Goal: Task Accomplishment & Management: Use online tool/utility

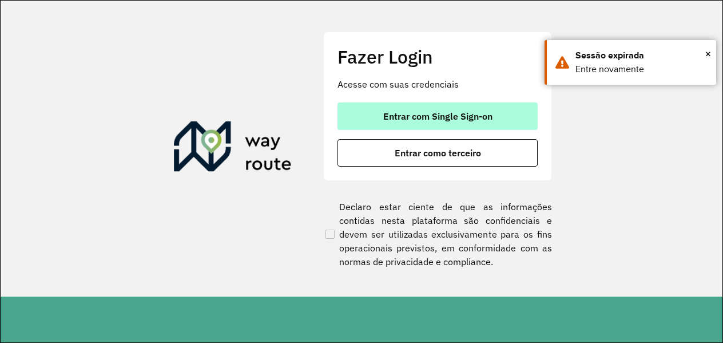
click at [446, 116] on span "Entrar com Single Sign-on" at bounding box center [437, 116] width 109 height 9
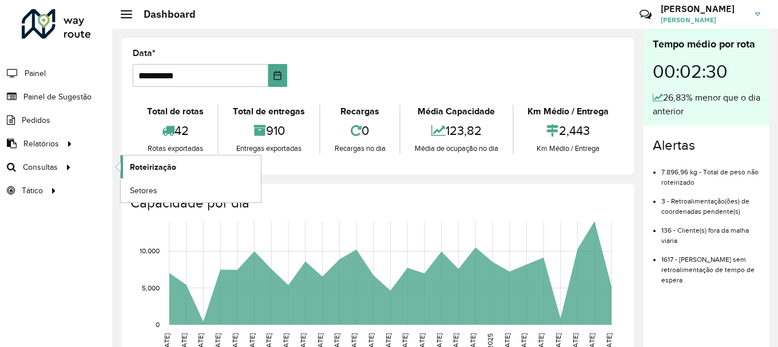
click at [167, 168] on span "Roteirização" at bounding box center [153, 167] width 46 height 12
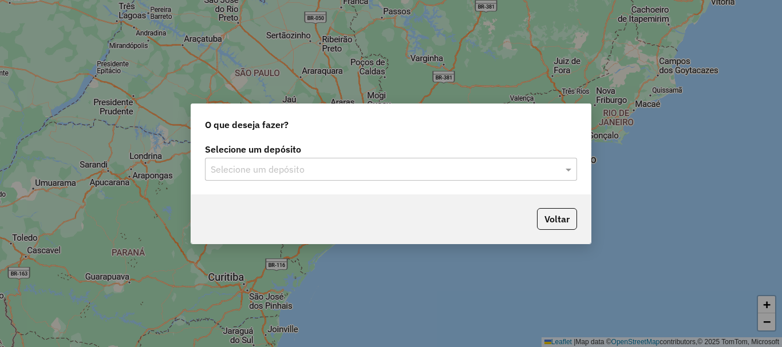
click at [253, 173] on input "text" at bounding box center [380, 170] width 338 height 14
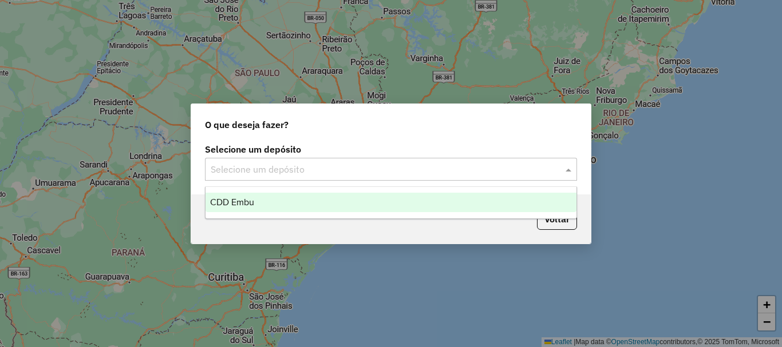
click at [249, 200] on span "CDD Embu" at bounding box center [232, 202] width 44 height 10
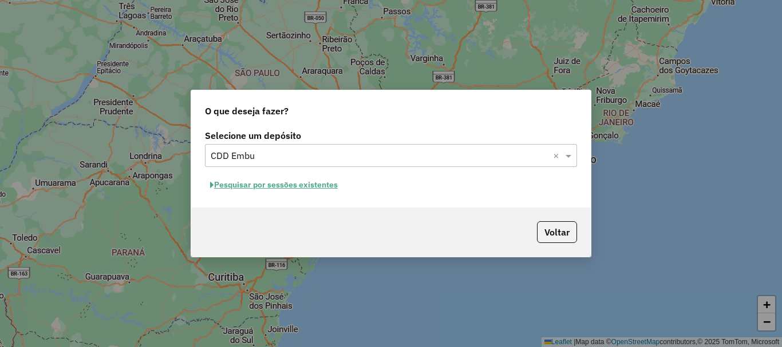
click at [283, 179] on button "Pesquisar por sessões existentes" at bounding box center [274, 185] width 138 height 18
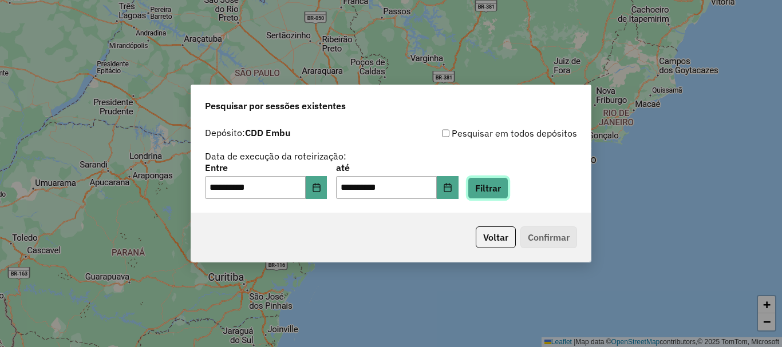
click at [508, 183] on button "Filtrar" at bounding box center [487, 188] width 41 height 22
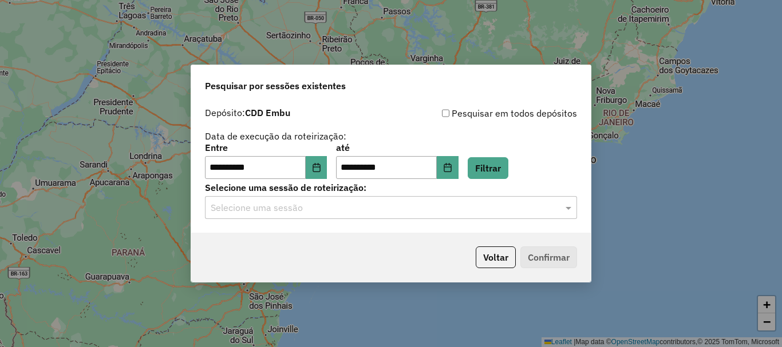
click at [265, 212] on input "text" at bounding box center [380, 208] width 338 height 14
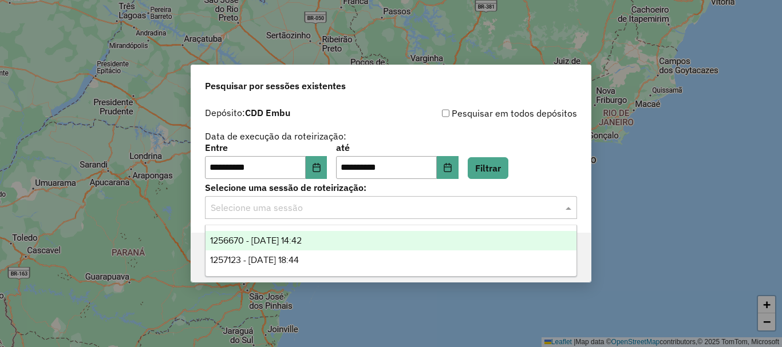
click at [250, 235] on div "1256670 - 01/09/2025 14:42" at bounding box center [390, 240] width 371 height 19
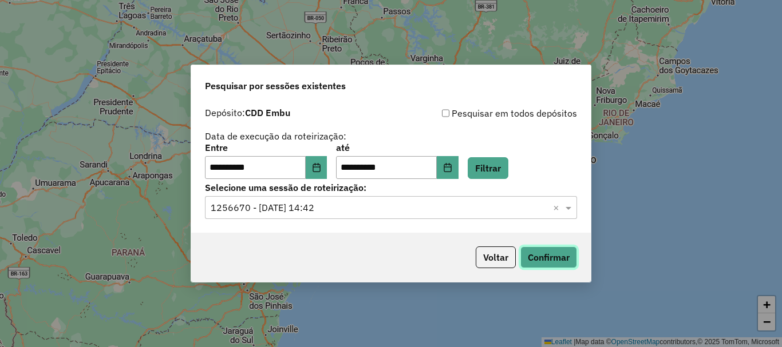
click at [552, 259] on button "Confirmar" at bounding box center [548, 258] width 57 height 22
click at [284, 204] on input "text" at bounding box center [380, 208] width 338 height 14
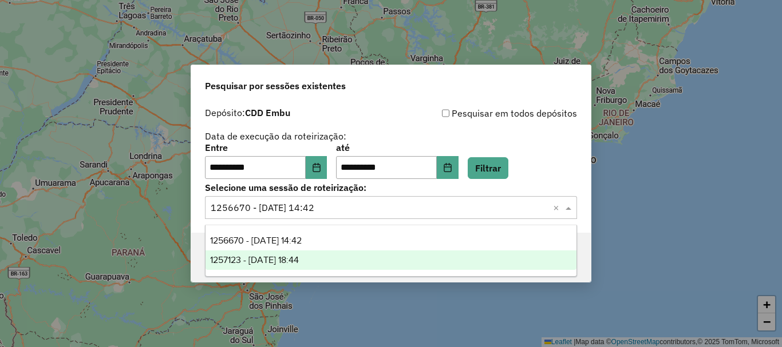
click at [271, 251] on div "1257123 - 01/09/2025 18:44" at bounding box center [390, 260] width 371 height 19
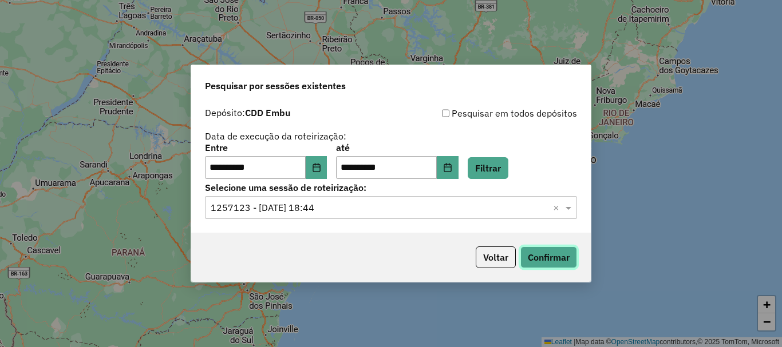
click at [554, 255] on button "Confirmar" at bounding box center [548, 258] width 57 height 22
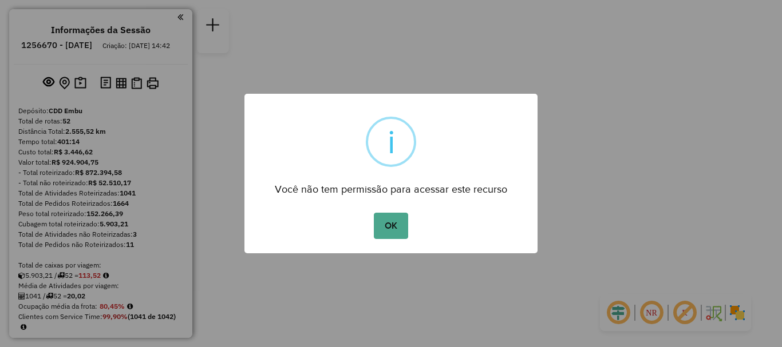
click at [406, 218] on button "OK" at bounding box center [391, 226] width 34 height 26
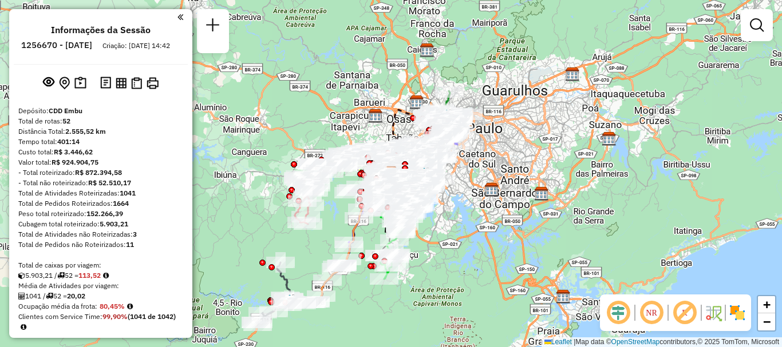
click at [746, 315] on img at bounding box center [737, 313] width 18 height 18
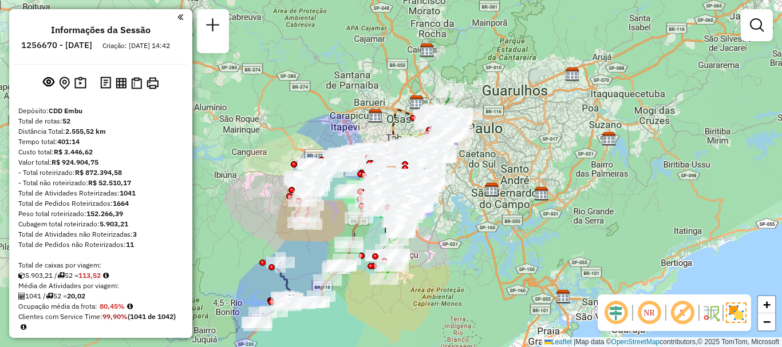
drag, startPoint x: 684, startPoint y: 314, endPoint x: 647, endPoint y: 315, distance: 37.2
click at [684, 314] on em at bounding box center [681, 312] width 27 height 27
click at [647, 315] on em at bounding box center [648, 312] width 27 height 27
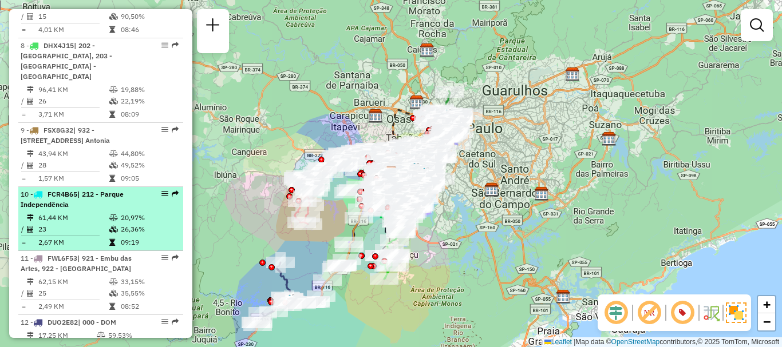
select select "**********"
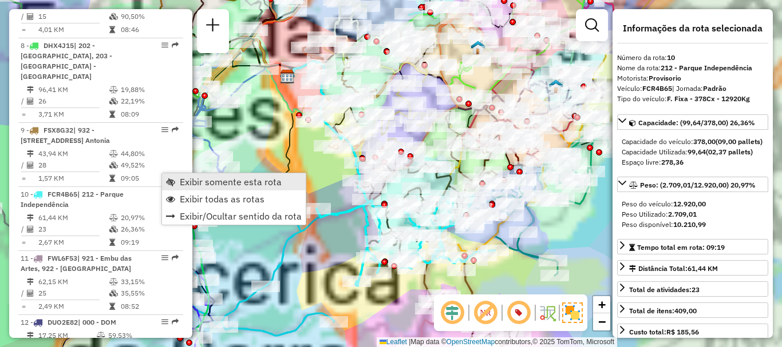
click at [196, 180] on span "Exibir somente esta rota" at bounding box center [231, 181] width 102 height 9
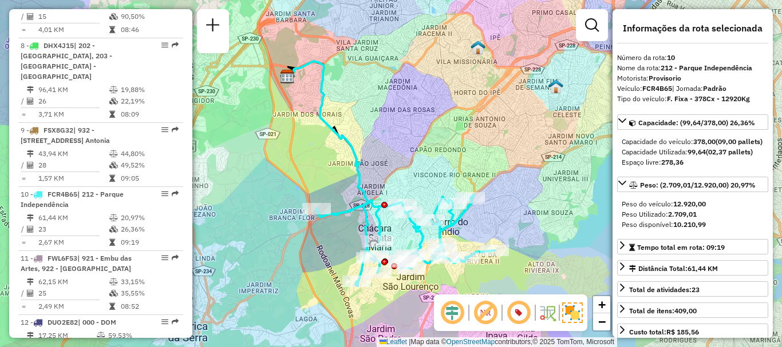
scroll to position [3580, 0]
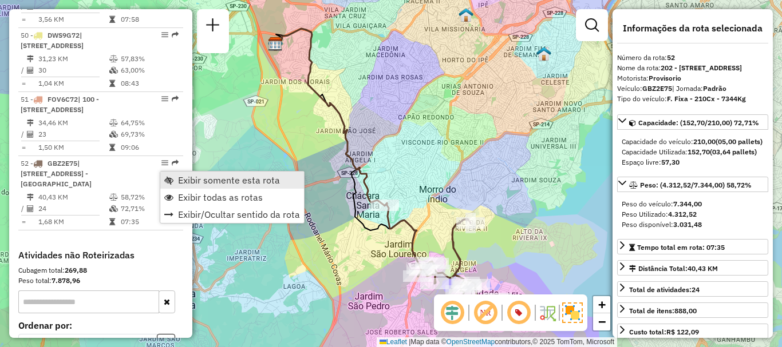
click at [194, 180] on span "Exibir somente esta rota" at bounding box center [229, 180] width 102 height 9
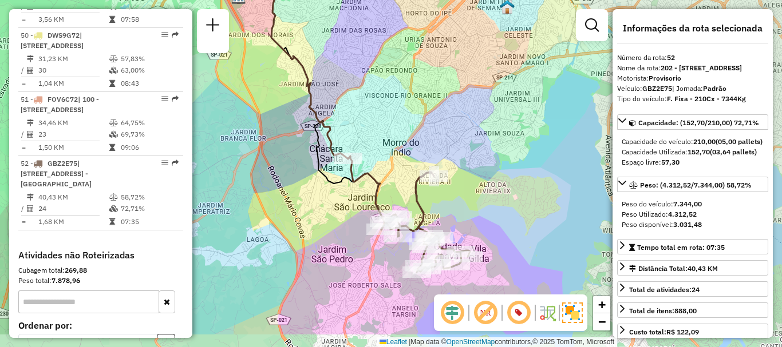
drag, startPoint x: 370, startPoint y: 161, endPoint x: 338, endPoint y: 112, distance: 58.7
click at [338, 112] on div "Janela de atendimento Grade de atendimento Capacidade Transportadoras Veículos …" at bounding box center [391, 173] width 782 height 347
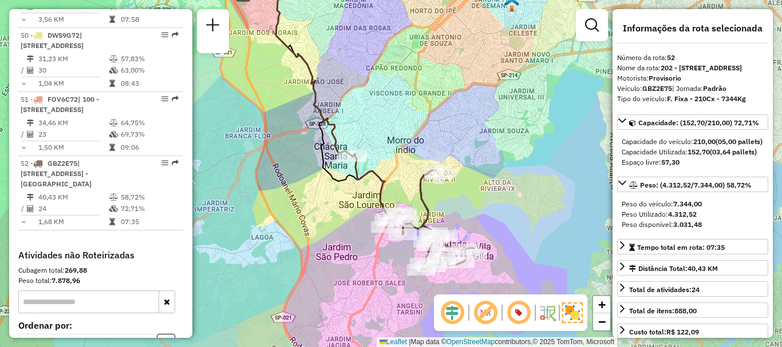
scroll to position [707, 0]
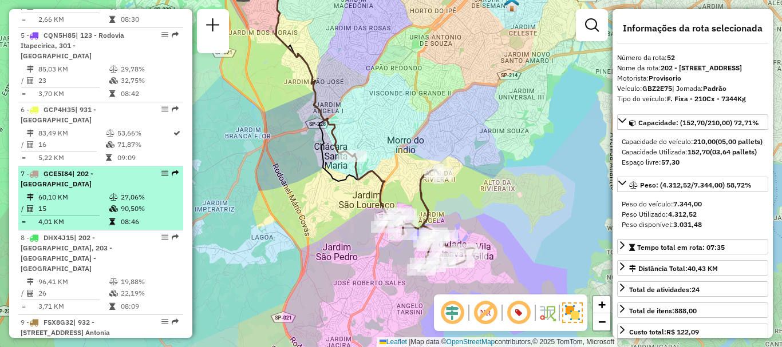
click at [70, 206] on td "15" at bounding box center [73, 208] width 71 height 11
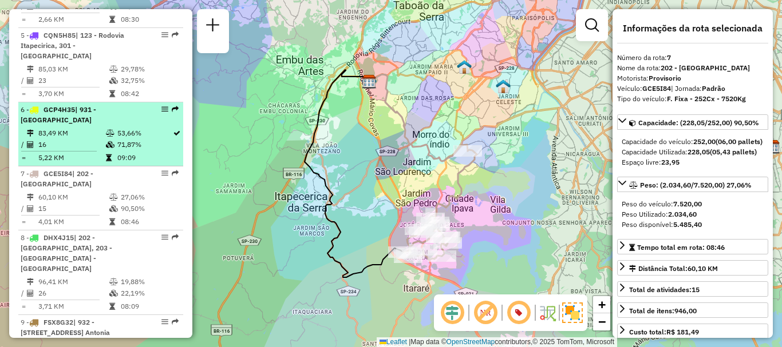
click at [106, 142] on icon at bounding box center [110, 144] width 9 height 7
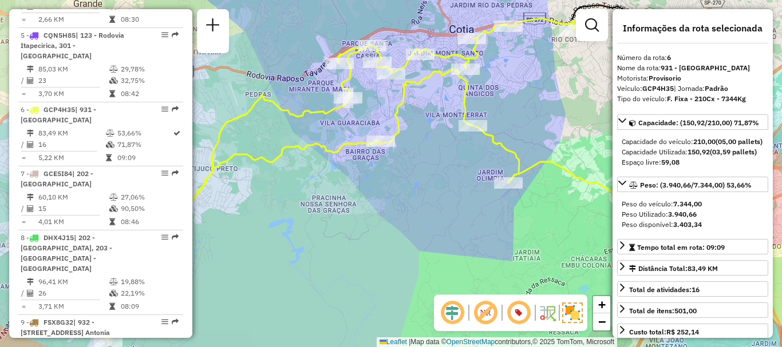
scroll to position [3496, 0]
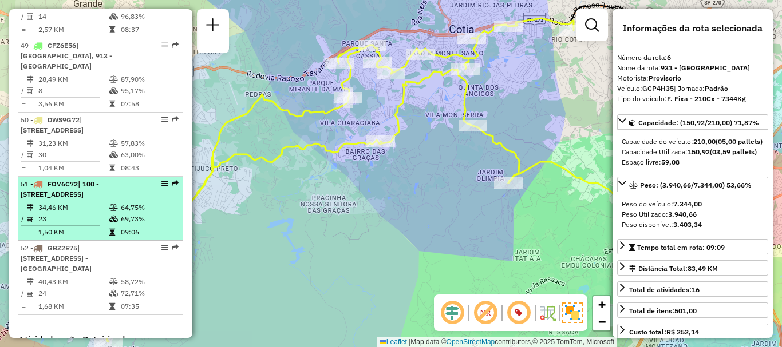
click at [81, 197] on span "| 100 - [STREET_ADDRESS]" at bounding box center [60, 189] width 78 height 19
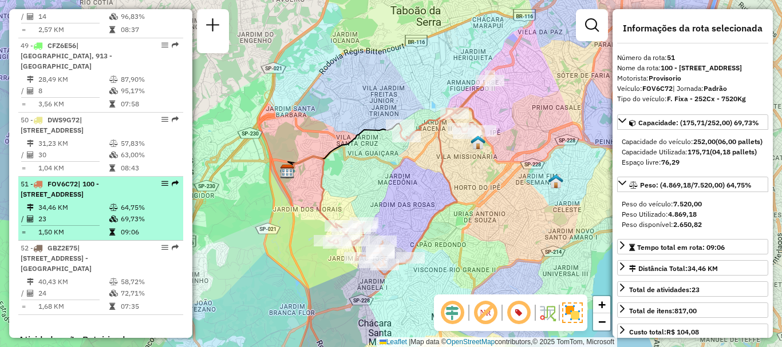
scroll to position [835, 0]
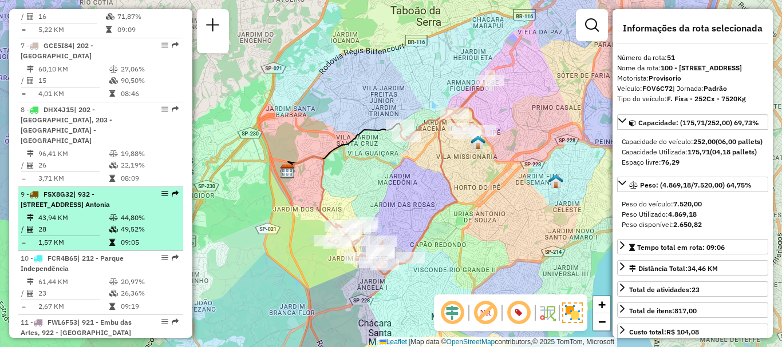
click at [157, 212] on td "44,80%" at bounding box center [149, 217] width 58 height 11
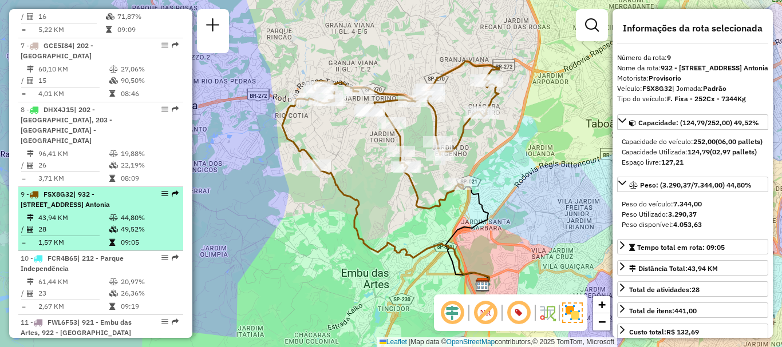
scroll to position [2249, 0]
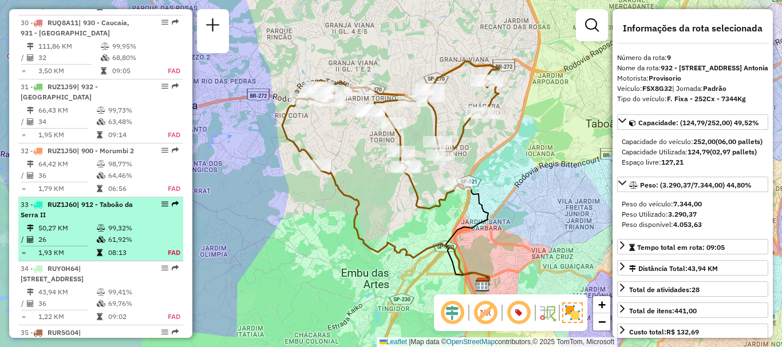
click at [69, 234] on td "26" at bounding box center [67, 239] width 58 height 11
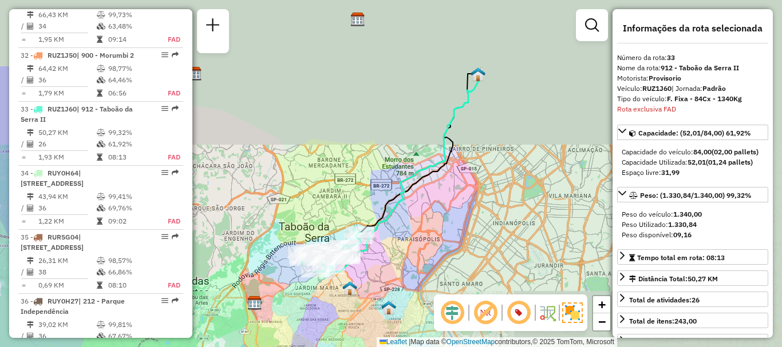
scroll to position [2407, 0]
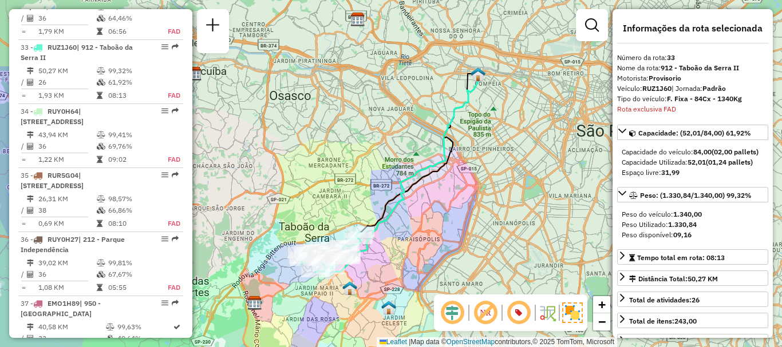
click at [572, 320] on img at bounding box center [572, 313] width 21 height 21
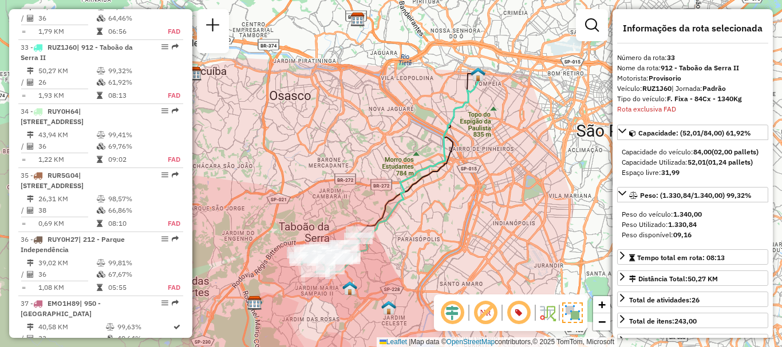
click at [571, 314] on img at bounding box center [572, 313] width 21 height 21
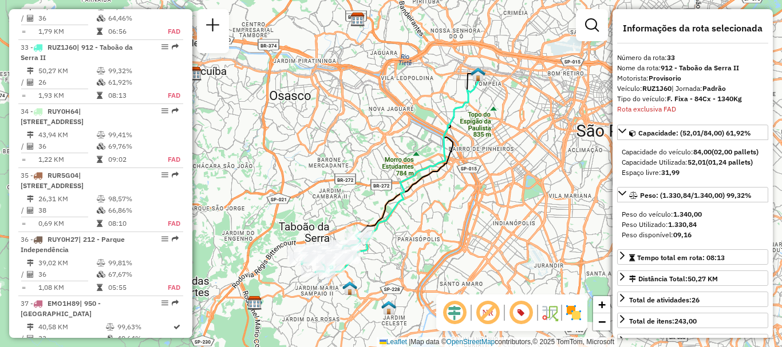
click at [571, 314] on img at bounding box center [573, 313] width 18 height 18
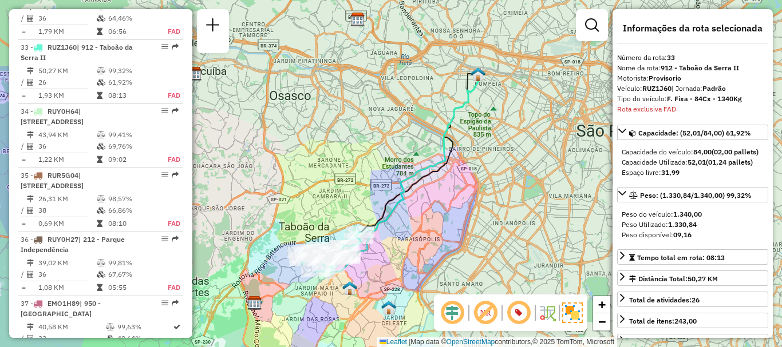
scroll to position [2131, 0]
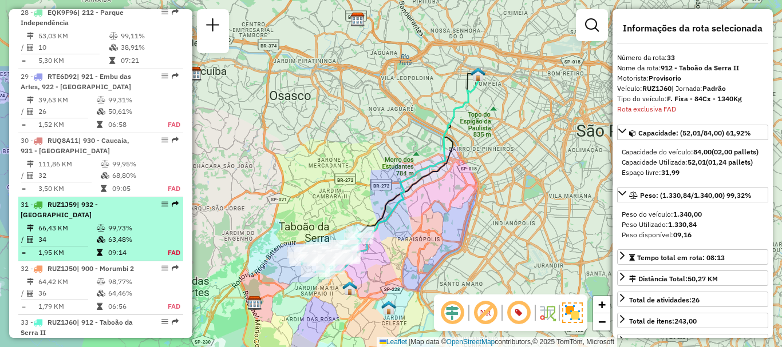
click at [80, 200] on div "31 - RUZ1J59 | 932 - [GEOGRAPHIC_DATA]" at bounding box center [81, 210] width 121 height 21
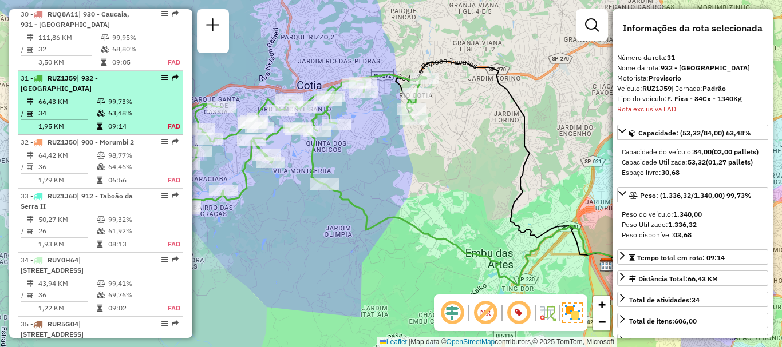
scroll to position [2289, 0]
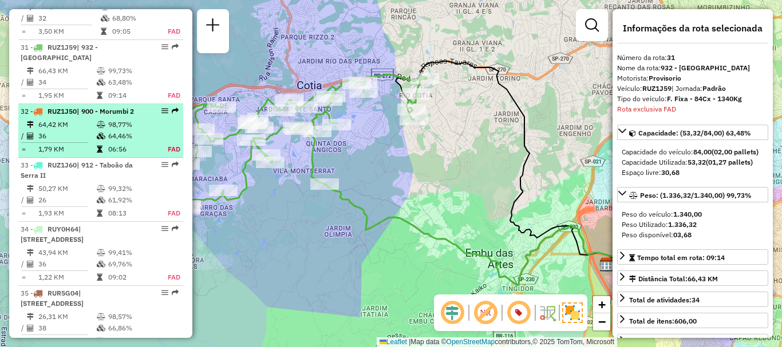
click at [72, 130] on td "36" at bounding box center [67, 135] width 58 height 11
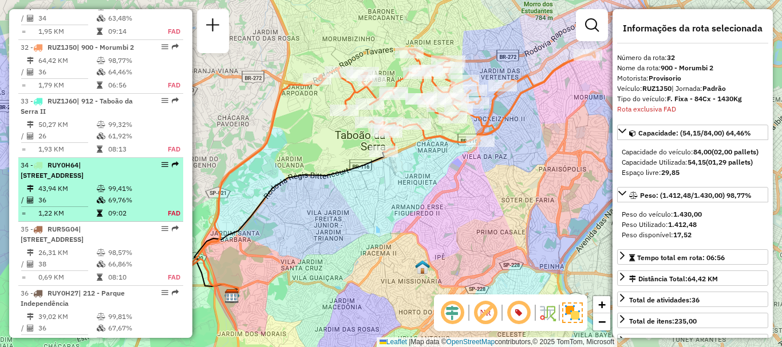
scroll to position [2783, 0]
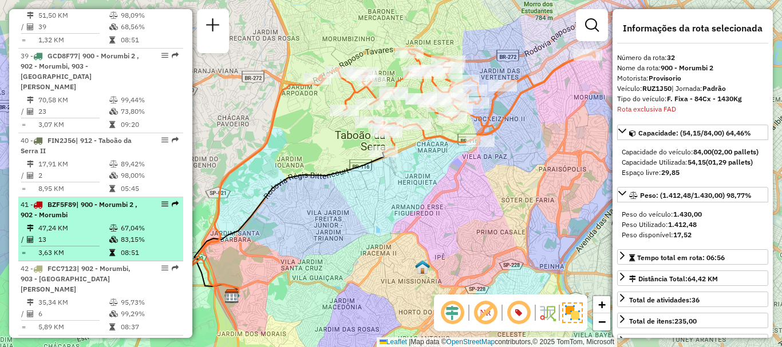
click at [98, 197] on li "41 - BZF5F89 | 900 - Morumbi 2 , 902 - Morumbi 47,24 KM 67,04% / 13 83,15% = 3,…" at bounding box center [100, 229] width 165 height 64
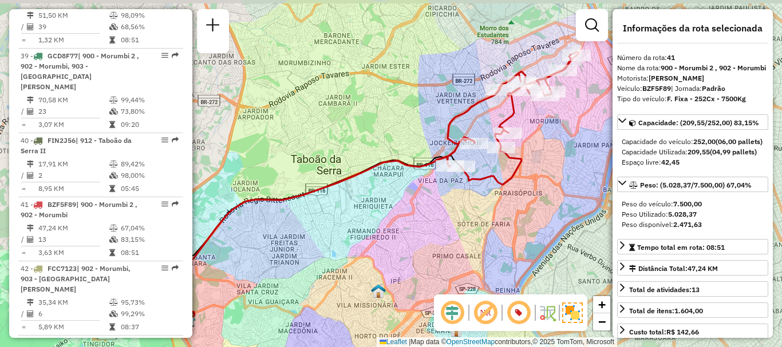
drag, startPoint x: 523, startPoint y: 184, endPoint x: 493, endPoint y: 197, distance: 33.1
click at [493, 197] on div "Janela de atendimento Grade de atendimento Capacidade Transportadoras Veículos …" at bounding box center [391, 173] width 782 height 347
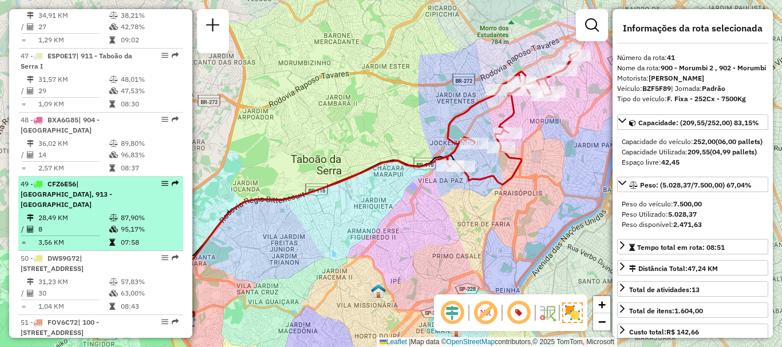
click at [64, 186] on span "| [GEOGRAPHIC_DATA], 913 - [GEOGRAPHIC_DATA]" at bounding box center [67, 194] width 92 height 29
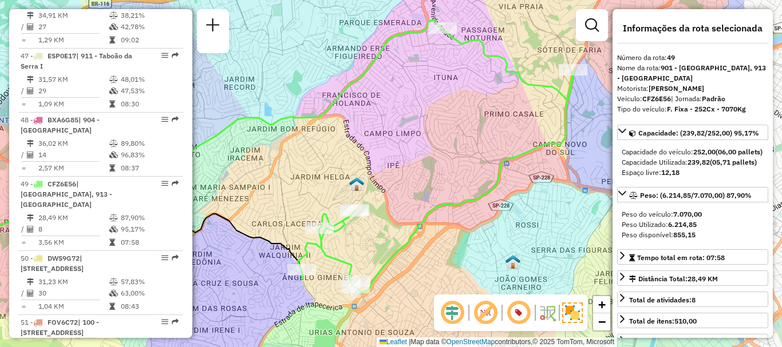
drag, startPoint x: 470, startPoint y: 185, endPoint x: 354, endPoint y: 168, distance: 116.9
click at [354, 168] on div "Janela de atendimento Grade de atendimento Capacidade Transportadoras Veículos …" at bounding box center [391, 173] width 782 height 347
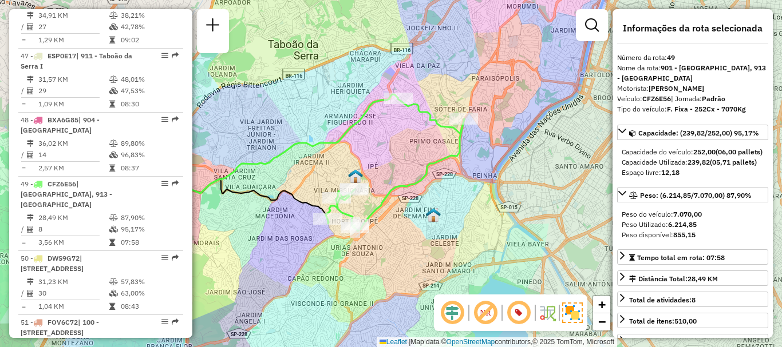
scroll to position [312, 0]
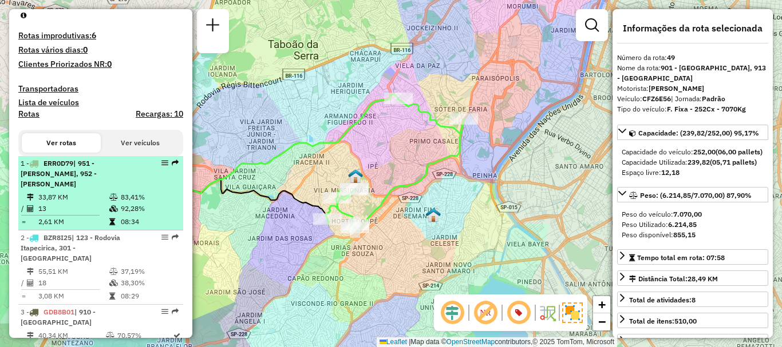
click at [67, 195] on td "33,87 KM" at bounding box center [73, 197] width 71 height 11
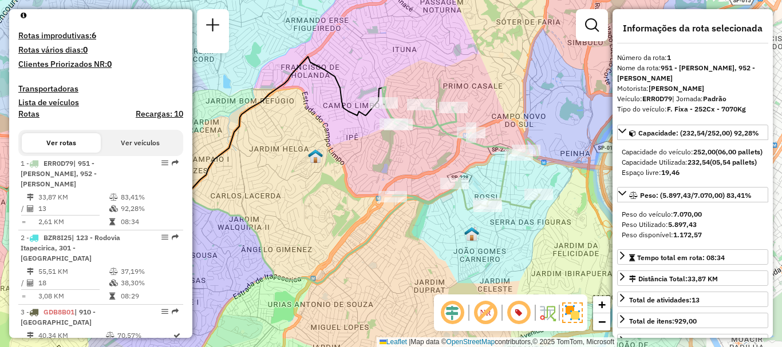
drag, startPoint x: 454, startPoint y: 199, endPoint x: 300, endPoint y: 196, distance: 153.4
click at [300, 196] on div "Janela de atendimento Grade de atendimento Capacidade Transportadoras Veículos …" at bounding box center [391, 173] width 782 height 347
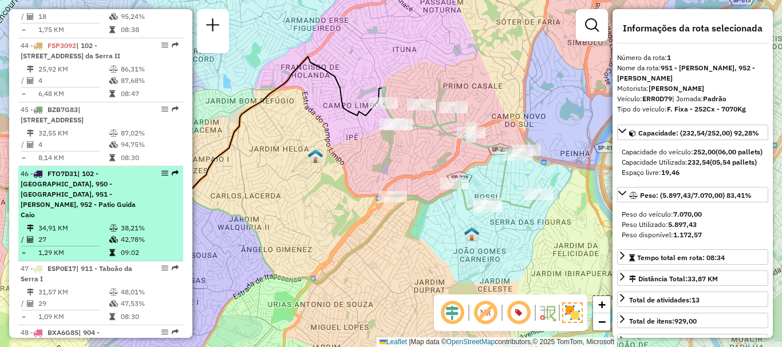
click at [77, 208] on div "46 - FTO7D31 | 102 - [GEOGRAPHIC_DATA], 950 - [GEOGRAPHIC_DATA], 951 - [PERSON_…" at bounding box center [81, 194] width 121 height 51
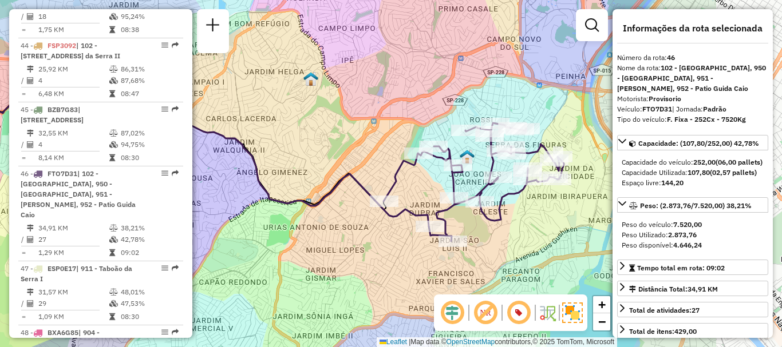
drag, startPoint x: 478, startPoint y: 140, endPoint x: 337, endPoint y: 128, distance: 141.3
click at [337, 128] on div "Janela de atendimento Grade de atendimento Capacidade Transportadoras Veículos …" at bounding box center [391, 173] width 782 height 347
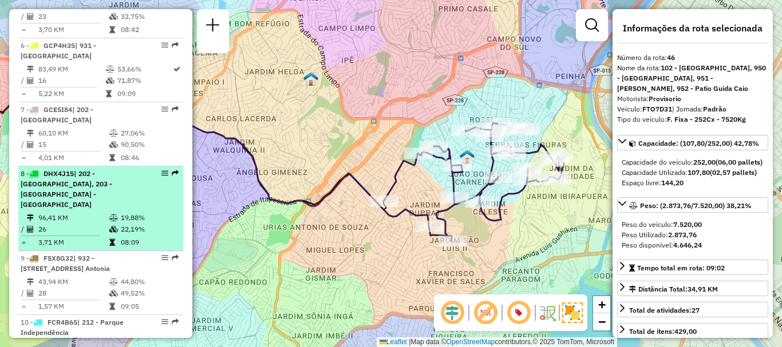
click at [72, 184] on span "| 202 - [GEOGRAPHIC_DATA], 203 - [GEOGRAPHIC_DATA] - [GEOGRAPHIC_DATA]" at bounding box center [67, 188] width 92 height 39
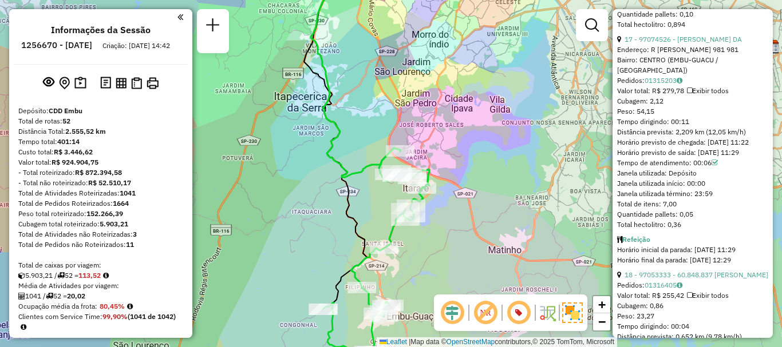
scroll to position [568, 0]
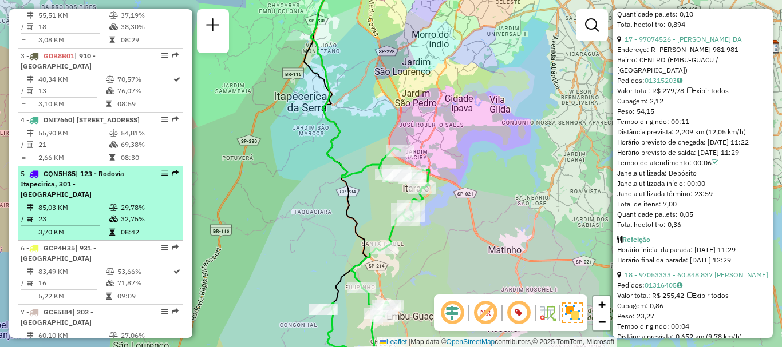
click at [131, 187] on div "5 - CQN5H85 | 123 - Rodovia Itapecirica, 301 - [GEOGRAPHIC_DATA]" at bounding box center [81, 184] width 121 height 31
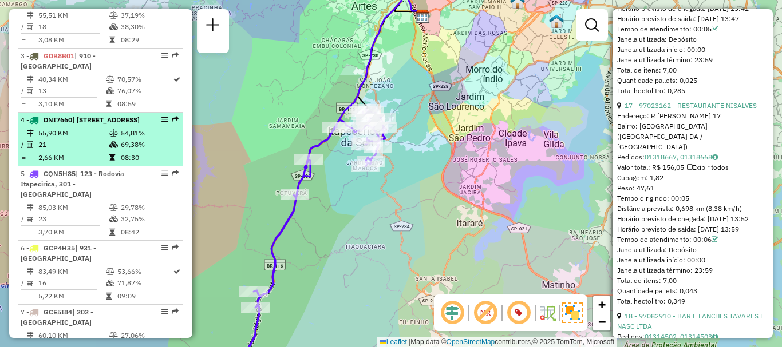
click at [73, 140] on td "21" at bounding box center [73, 144] width 71 height 11
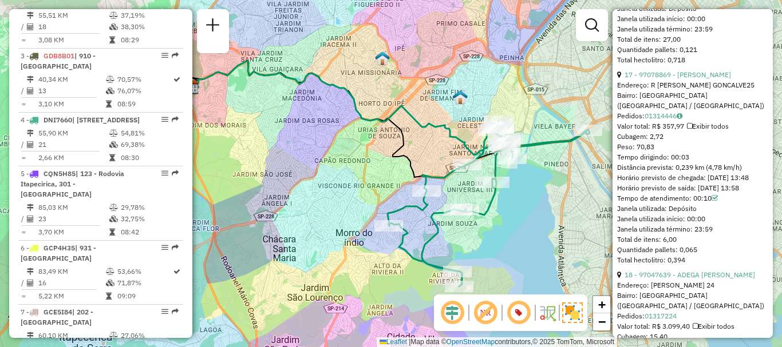
scroll to position [3580, 0]
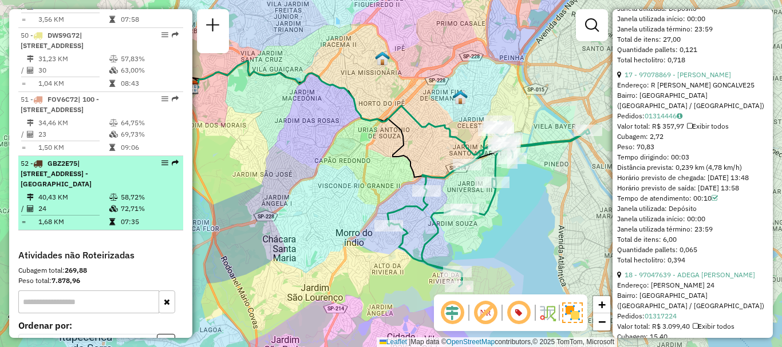
click at [92, 188] on span "| [STREET_ADDRESS] - [GEOGRAPHIC_DATA]" at bounding box center [56, 173] width 71 height 29
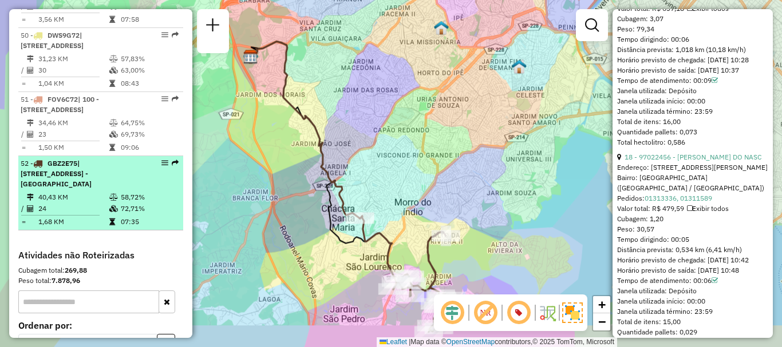
scroll to position [3683, 0]
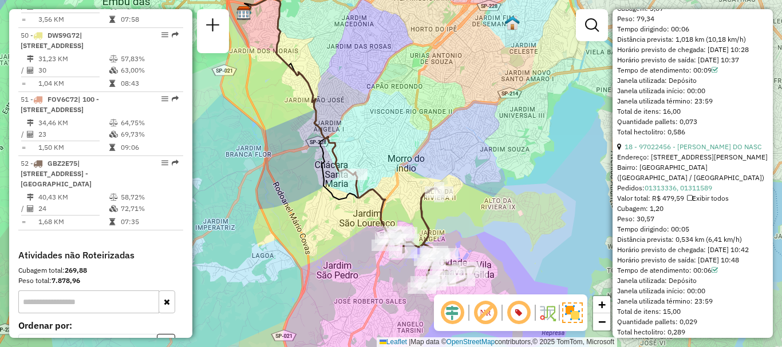
drag, startPoint x: 419, startPoint y: 151, endPoint x: 386, endPoint y: 120, distance: 45.3
click at [386, 120] on div "Janela de atendimento Grade de atendimento Capacidade Transportadoras Veículos …" at bounding box center [391, 173] width 782 height 347
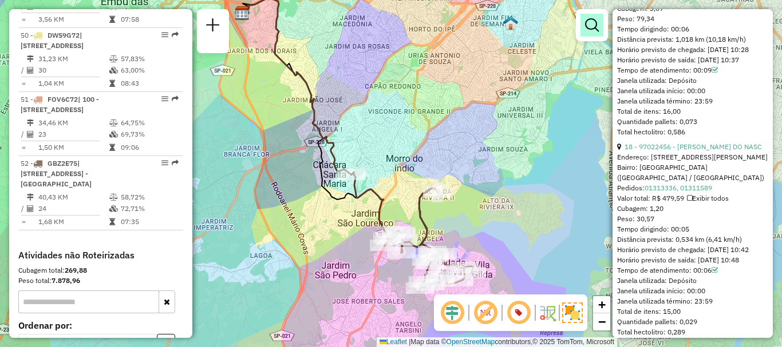
scroll to position [450, 0]
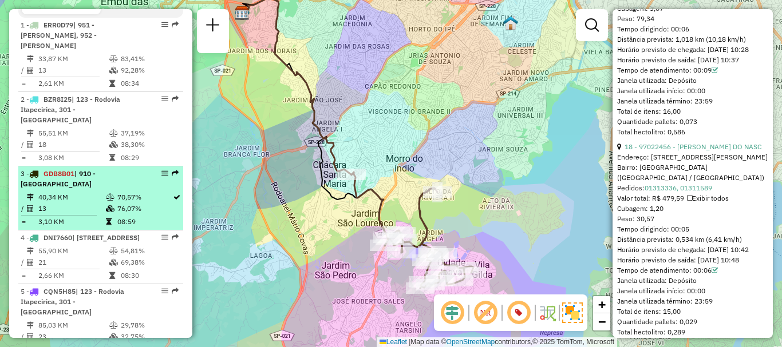
click at [88, 203] on td "13" at bounding box center [72, 208] width 68 height 11
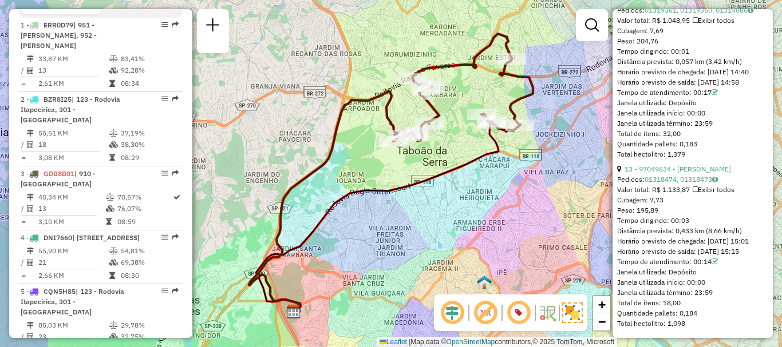
scroll to position [2847, 0]
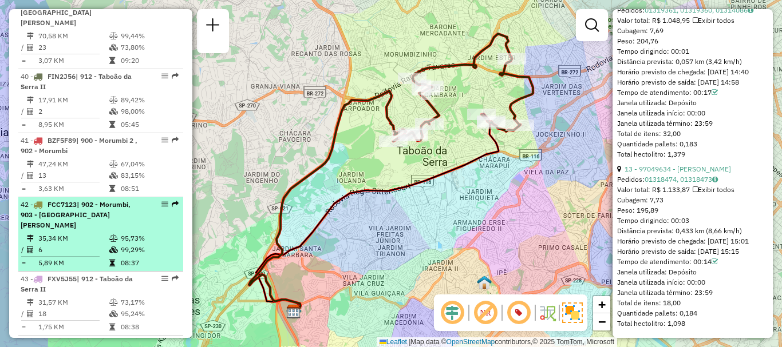
click at [75, 233] on table "35,34 KM 95,73% / 6 99,29% = 5,89 KM 08:37" at bounding box center [101, 251] width 160 height 36
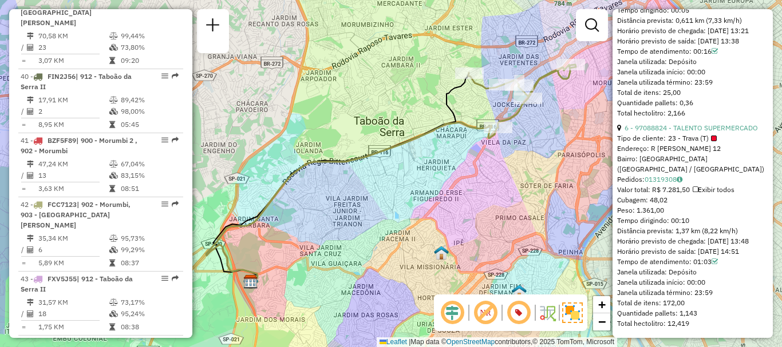
scroll to position [3018, 0]
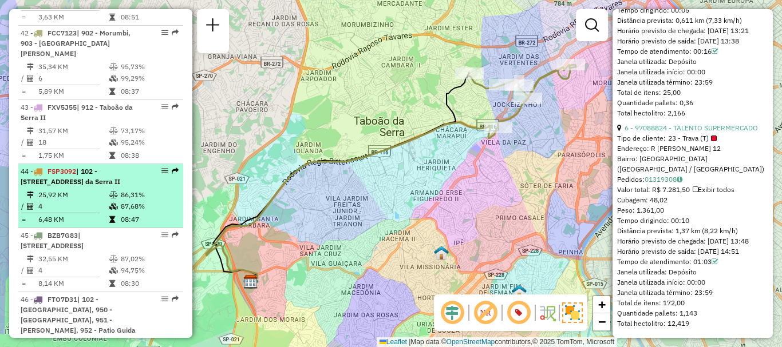
click at [105, 189] on td "25,92 KM" at bounding box center [73, 194] width 71 height 11
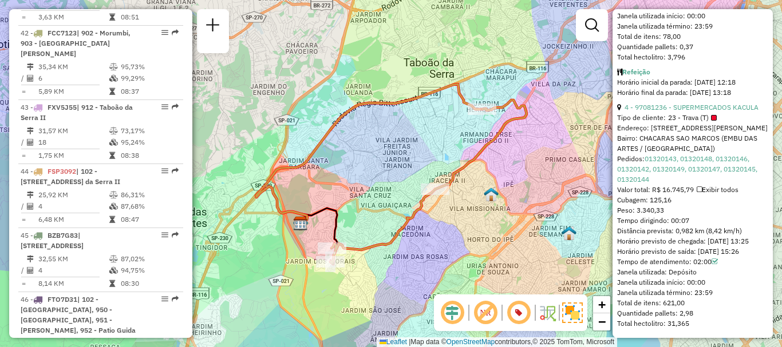
scroll to position [3293, 0]
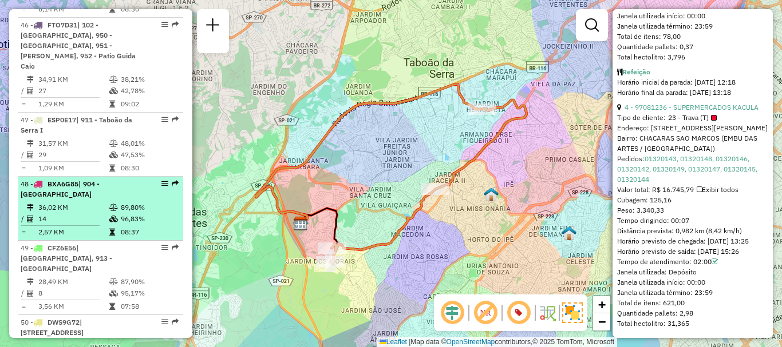
click at [72, 225] on hr at bounding box center [60, 225] width 78 height 1
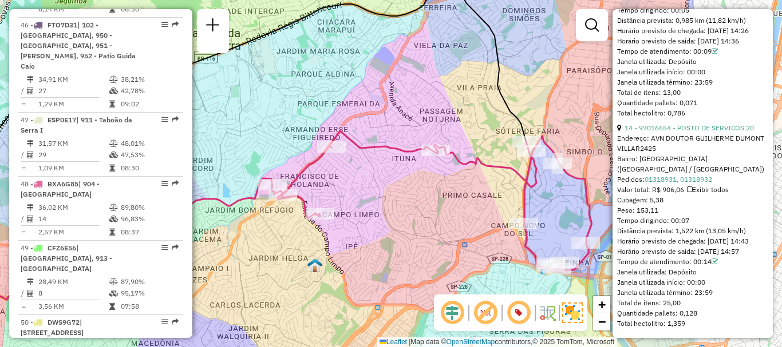
drag, startPoint x: 389, startPoint y: 108, endPoint x: 224, endPoint y: 94, distance: 165.9
click at [224, 94] on div "Janela de atendimento Grade de atendimento Capacidade Transportadoras Veículos …" at bounding box center [391, 173] width 782 height 347
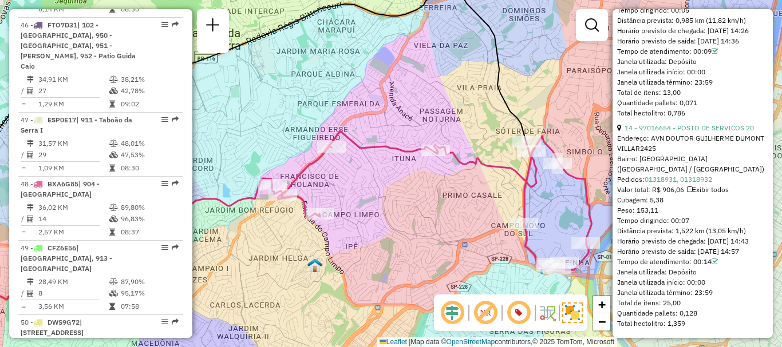
scroll to position [963, 0]
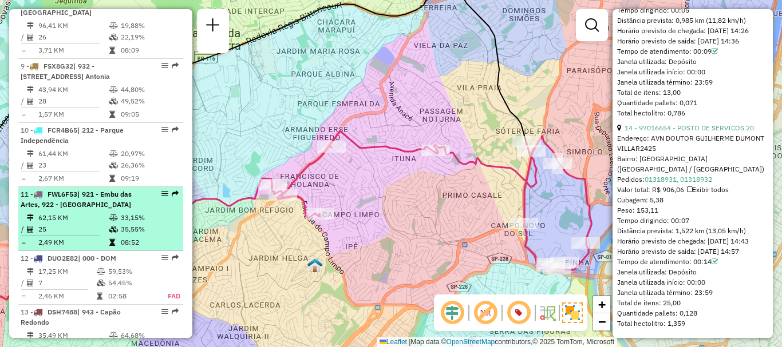
click at [120, 224] on td "35,55%" at bounding box center [149, 229] width 58 height 11
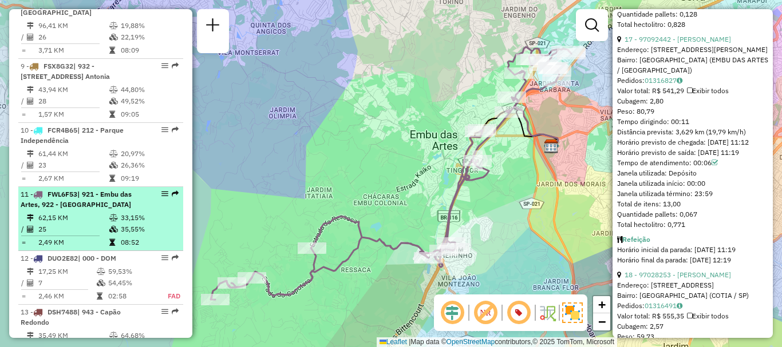
scroll to position [3229, 0]
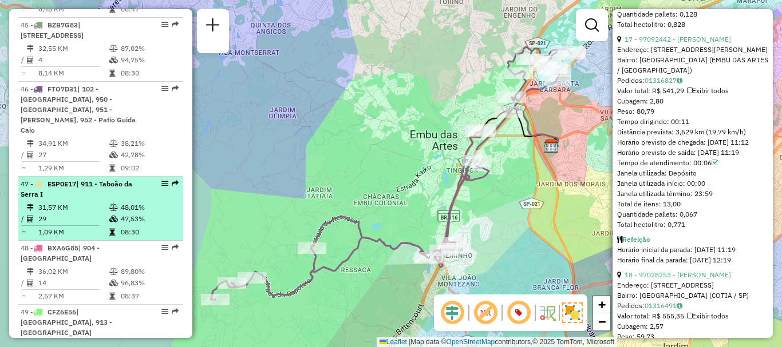
click at [97, 202] on td "31,57 KM" at bounding box center [73, 207] width 71 height 11
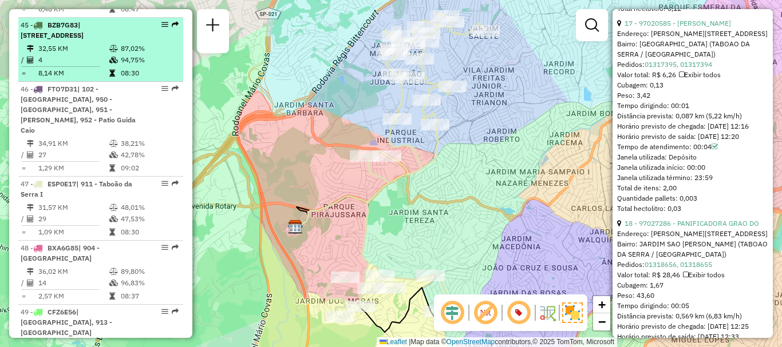
scroll to position [376, 0]
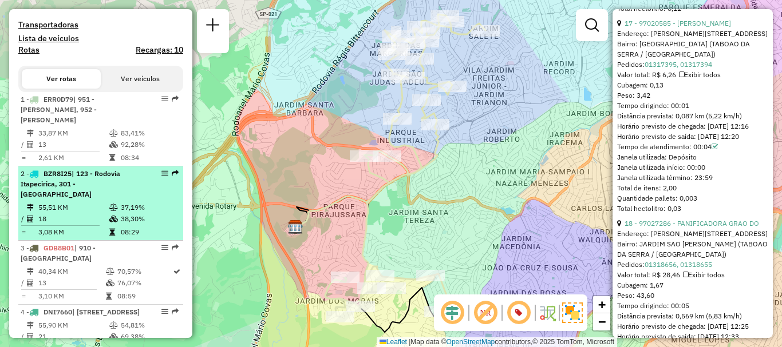
click at [47, 203] on td "55,51 KM" at bounding box center [73, 207] width 71 height 11
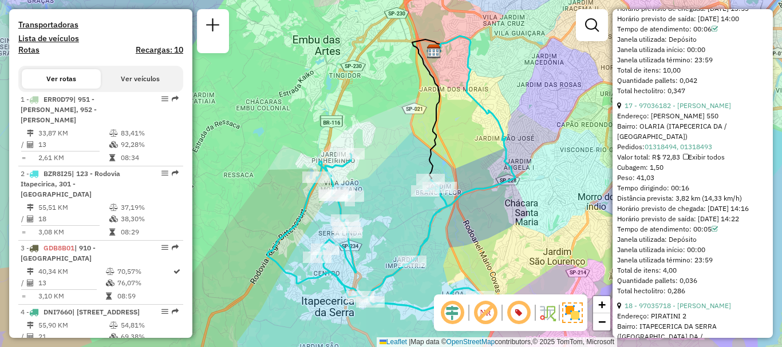
scroll to position [1081, 0]
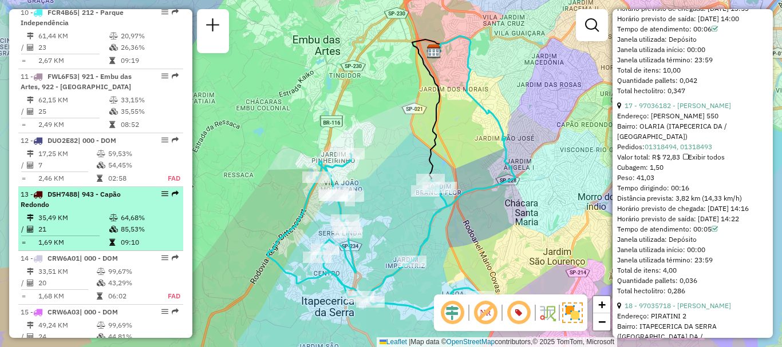
click at [84, 212] on td "35,49 KM" at bounding box center [73, 217] width 71 height 11
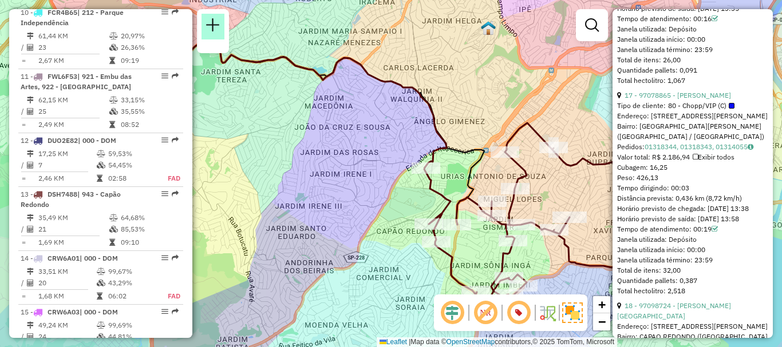
scroll to position [2911, 0]
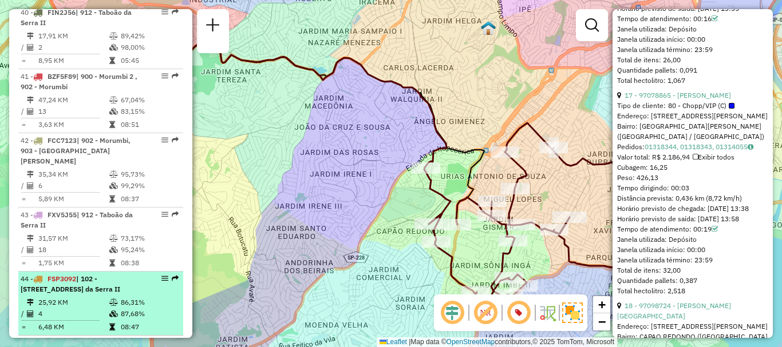
click at [62, 272] on li "44 - FSP3092 | 102 - [GEOGRAPHIC_DATA], 111 - [GEOGRAPHIC_DATA], 910 - [GEOGRAP…" at bounding box center [100, 304] width 165 height 64
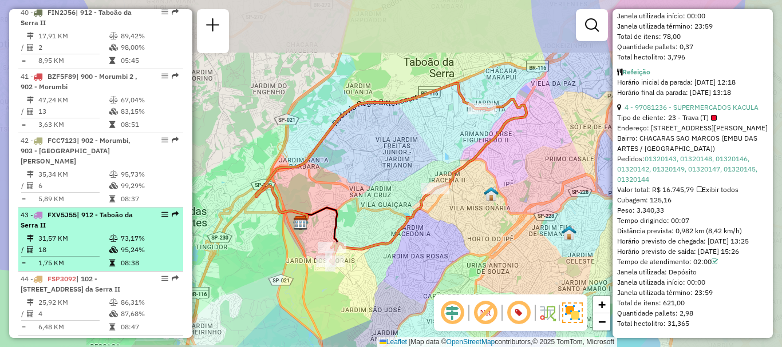
click at [80, 244] on td "18" at bounding box center [73, 249] width 71 height 11
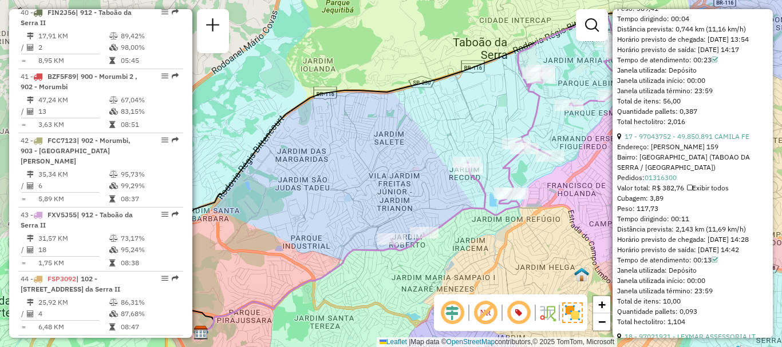
scroll to position [568, 0]
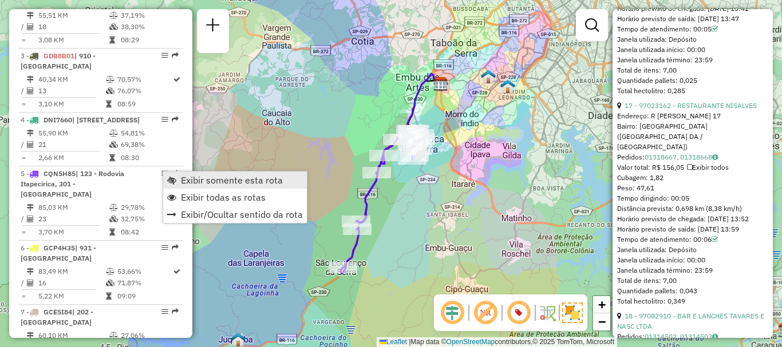
click at [179, 179] on link "Exibir somente esta rota" at bounding box center [235, 180] width 144 height 17
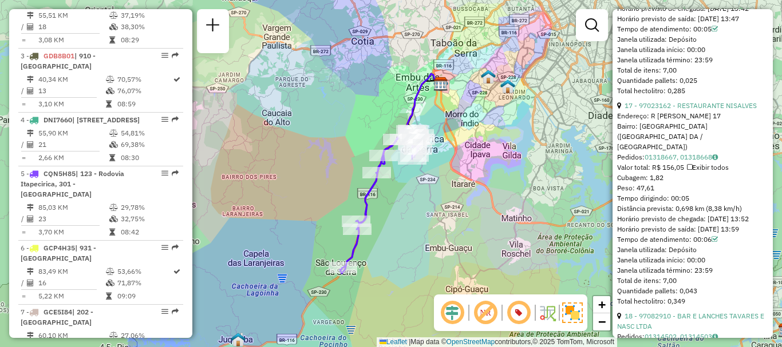
scroll to position [376, 0]
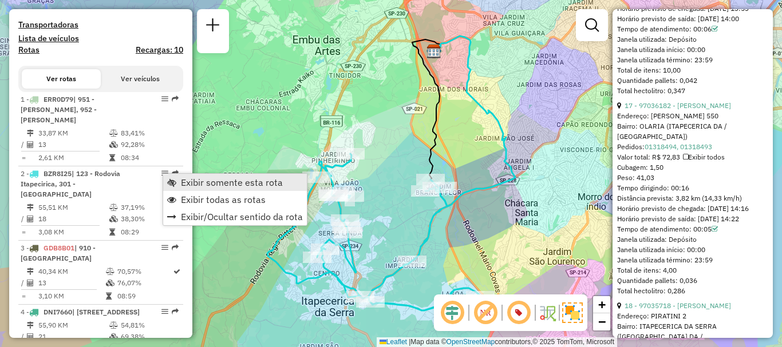
click at [179, 178] on link "Exibir somente esta rota" at bounding box center [235, 182] width 144 height 17
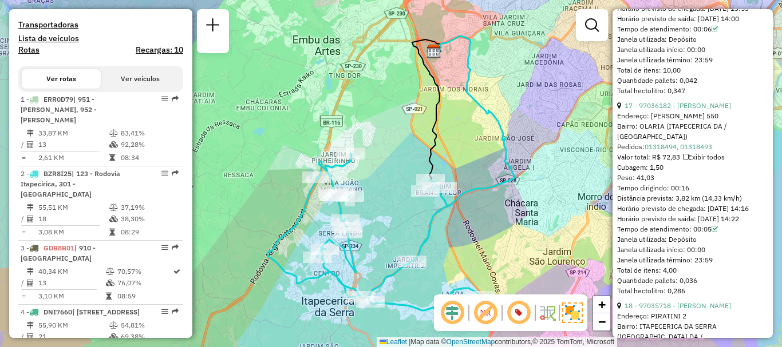
scroll to position [3060, 0]
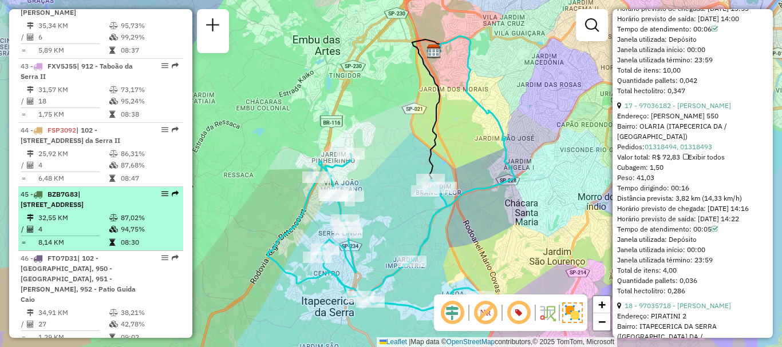
click at [81, 224] on td "4" at bounding box center [73, 229] width 71 height 11
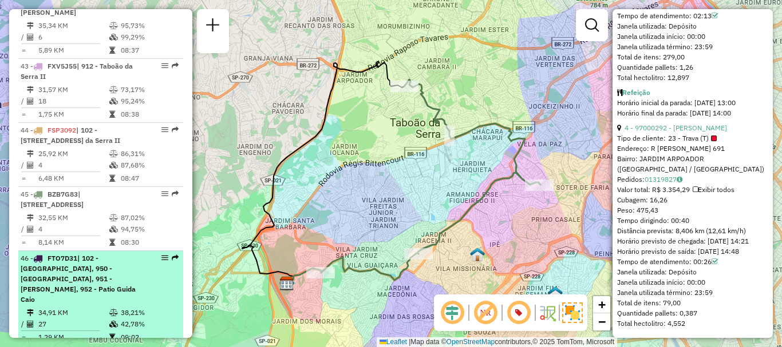
scroll to position [376, 0]
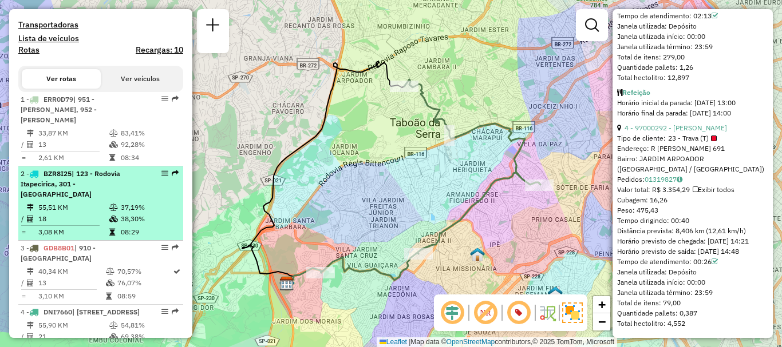
click at [136, 207] on td "37,19%" at bounding box center [149, 207] width 58 height 11
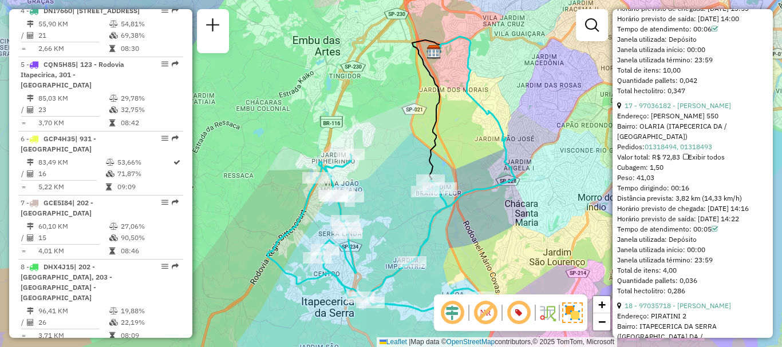
scroll to position [2847, 0]
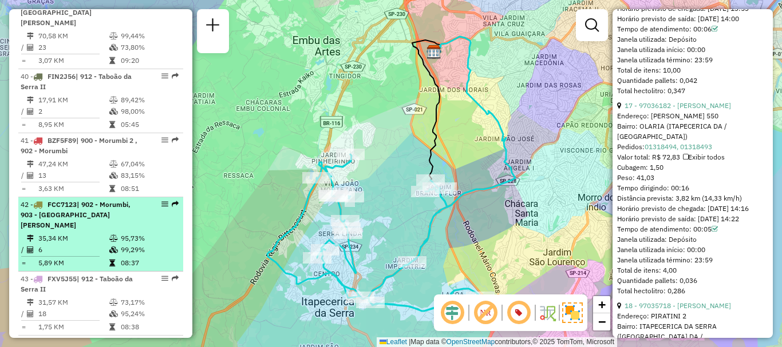
click at [118, 200] on span "| 902 - Morumbi, 903 - [GEOGRAPHIC_DATA][PERSON_NAME]" at bounding box center [76, 214] width 110 height 29
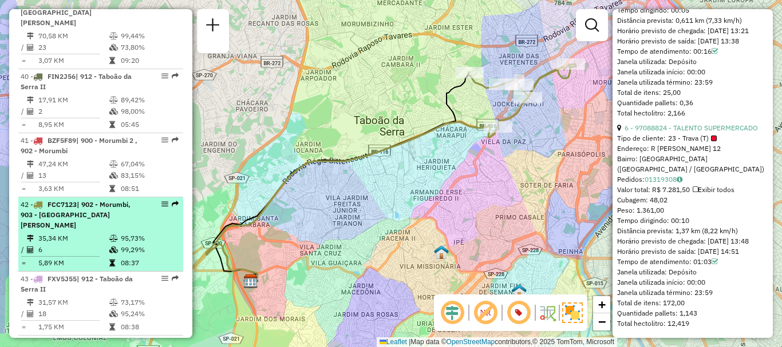
scroll to position [3357, 0]
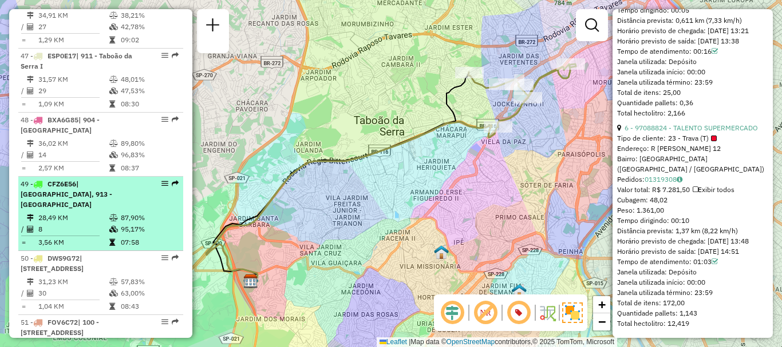
click at [66, 215] on table "28,49 KM 87,90% / 8 95,17% = 3,56 KM 07:58" at bounding box center [101, 230] width 160 height 36
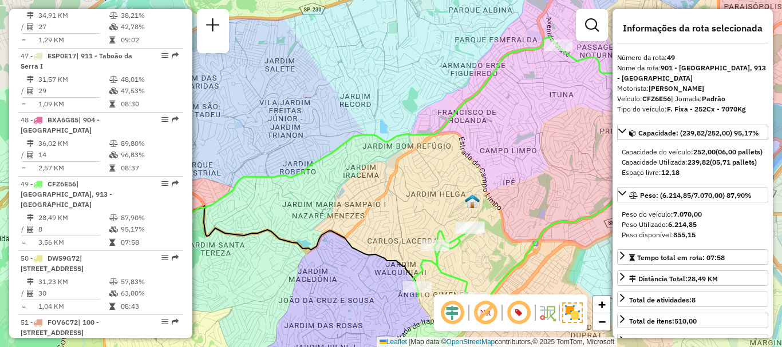
scroll to position [1433, 0]
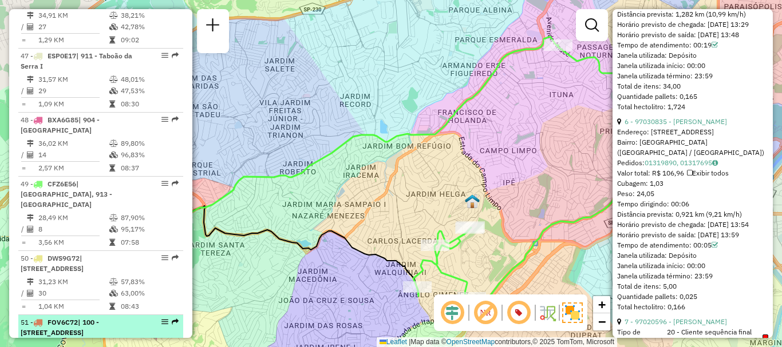
click at [124, 327] on div "51 - FOV6C72 | 100 - [GEOGRAPHIC_DATA], 101 - [STREET_ADDRESS]" at bounding box center [81, 328] width 121 height 21
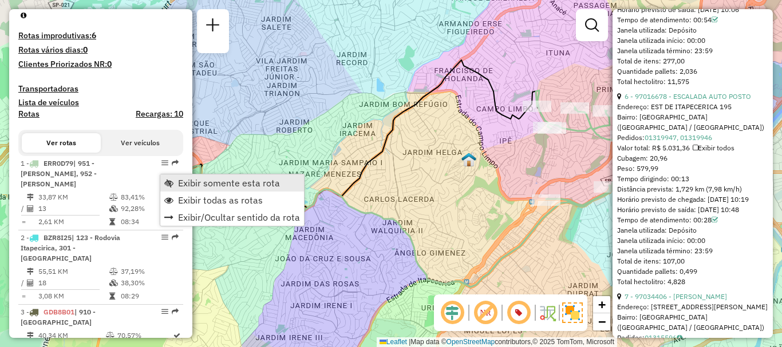
click at [180, 179] on span "Exibir somente esta rota" at bounding box center [229, 183] width 102 height 9
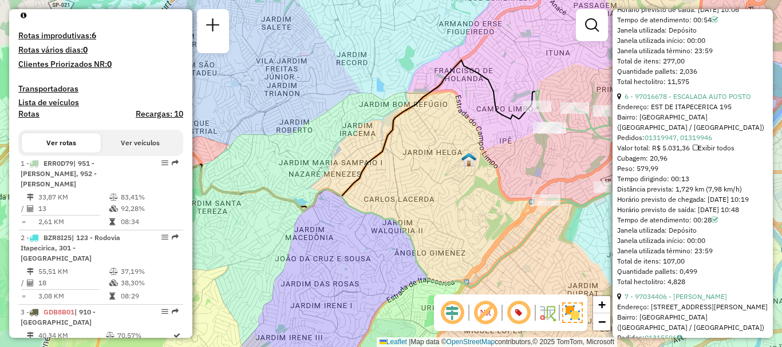
scroll to position [2719, 0]
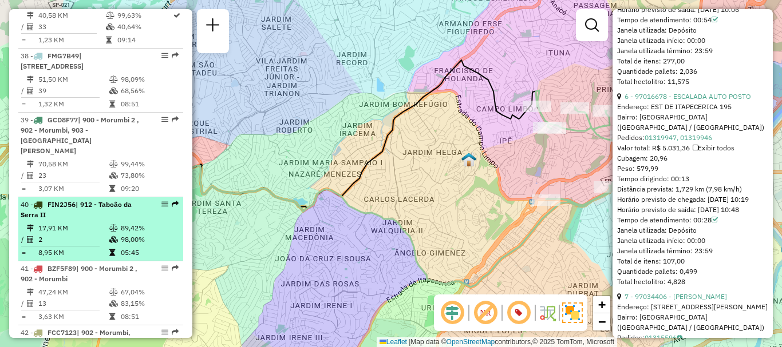
click at [39, 234] on td "2" at bounding box center [73, 239] width 71 height 11
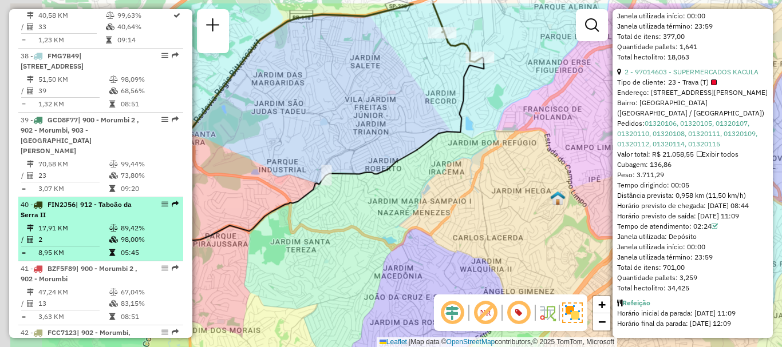
scroll to position [698, 0]
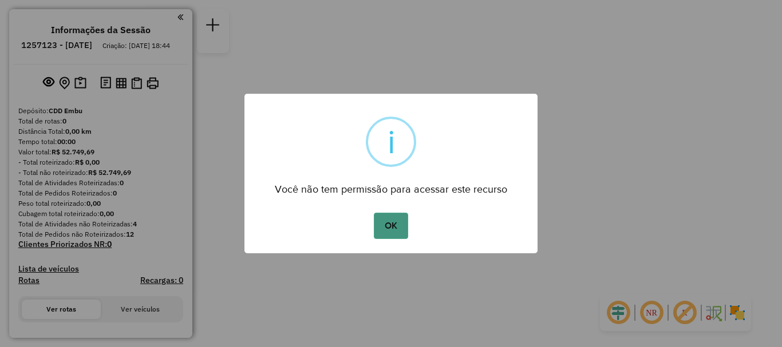
click at [397, 224] on button "OK" at bounding box center [391, 226] width 34 height 26
